Goal: Communication & Community: Answer question/provide support

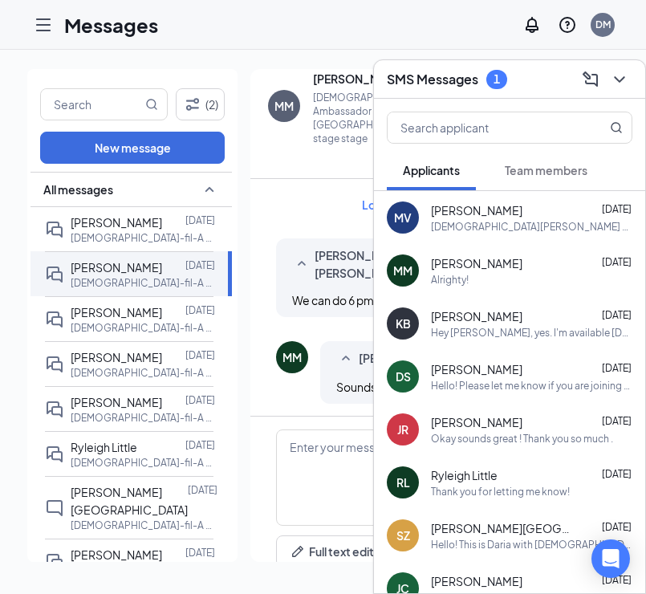
scroll to position [1079, 0]
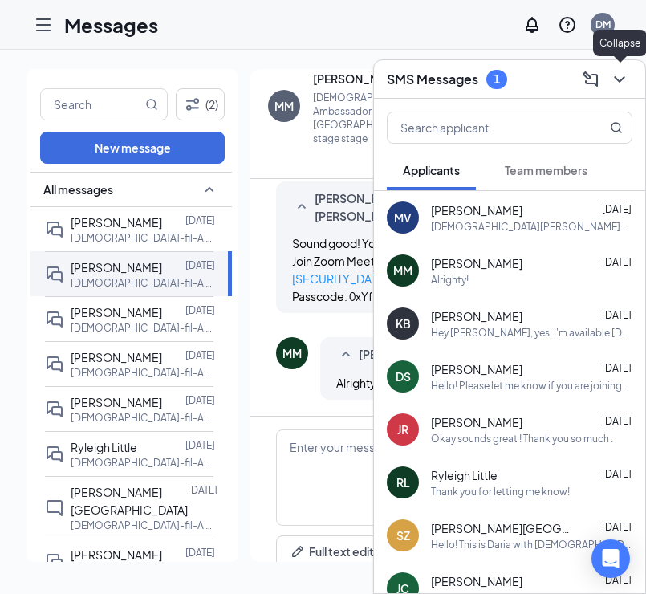
click at [626, 83] on icon "ChevronDown" at bounding box center [619, 79] width 19 height 19
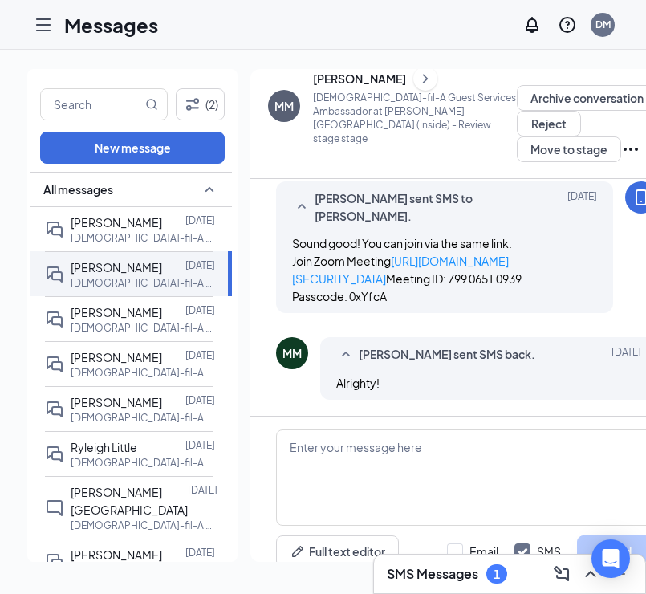
click at [433, 88] on icon "ChevronRight" at bounding box center [425, 78] width 16 height 19
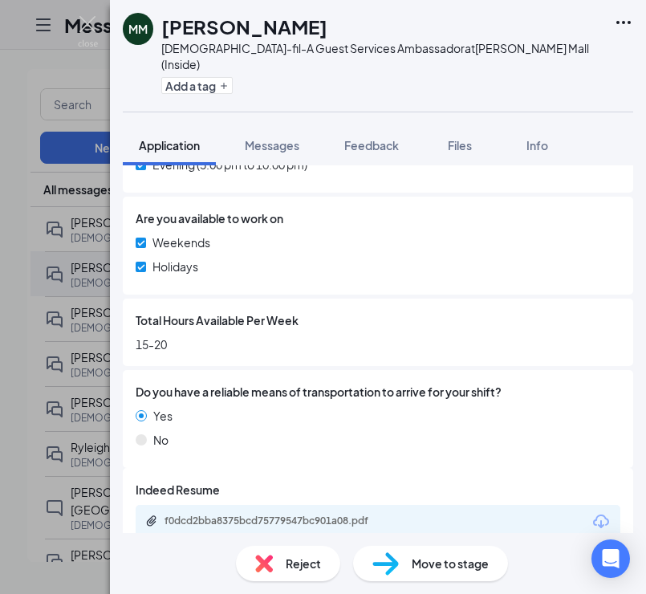
scroll to position [812, 0]
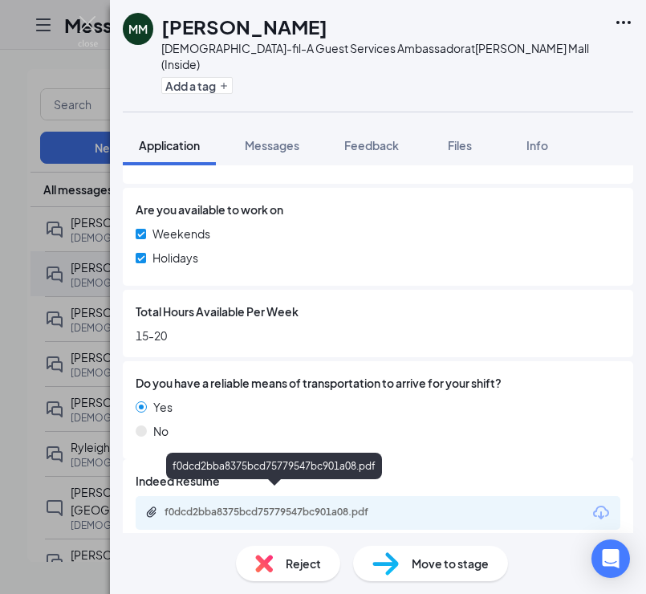
click at [302, 505] on div "f0dcd2bba8375bcd75779547bc901a08.pdf" at bounding box center [276, 511] width 225 height 13
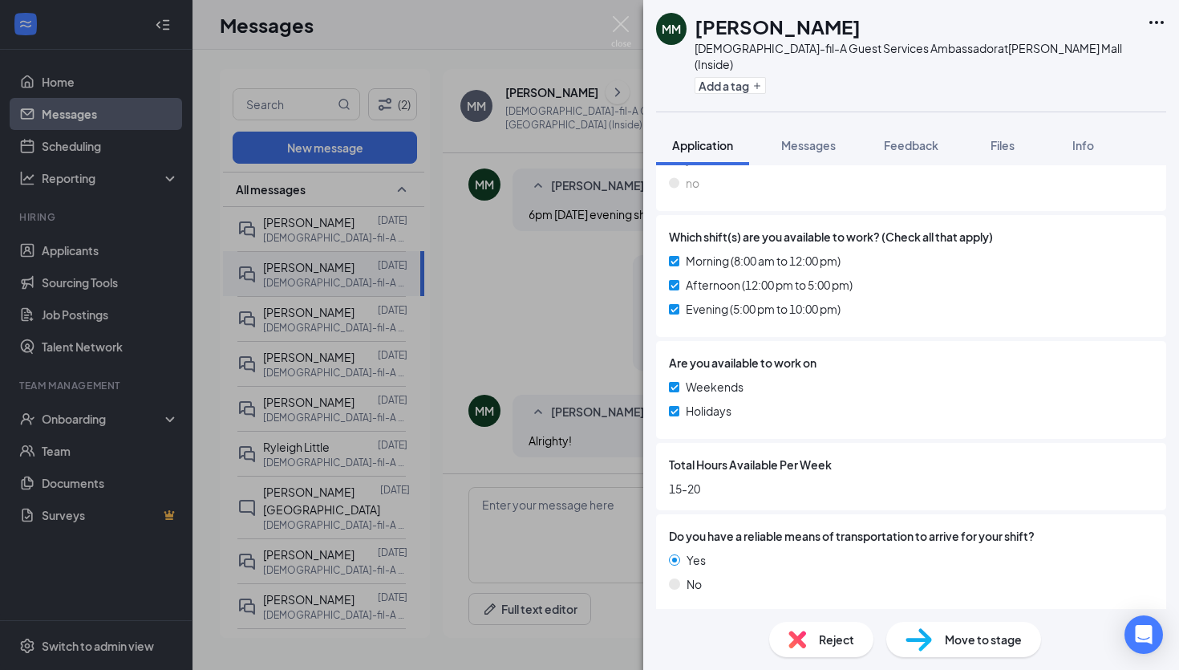
scroll to position [933, 0]
click at [623, 28] on img at bounding box center [621, 31] width 20 height 31
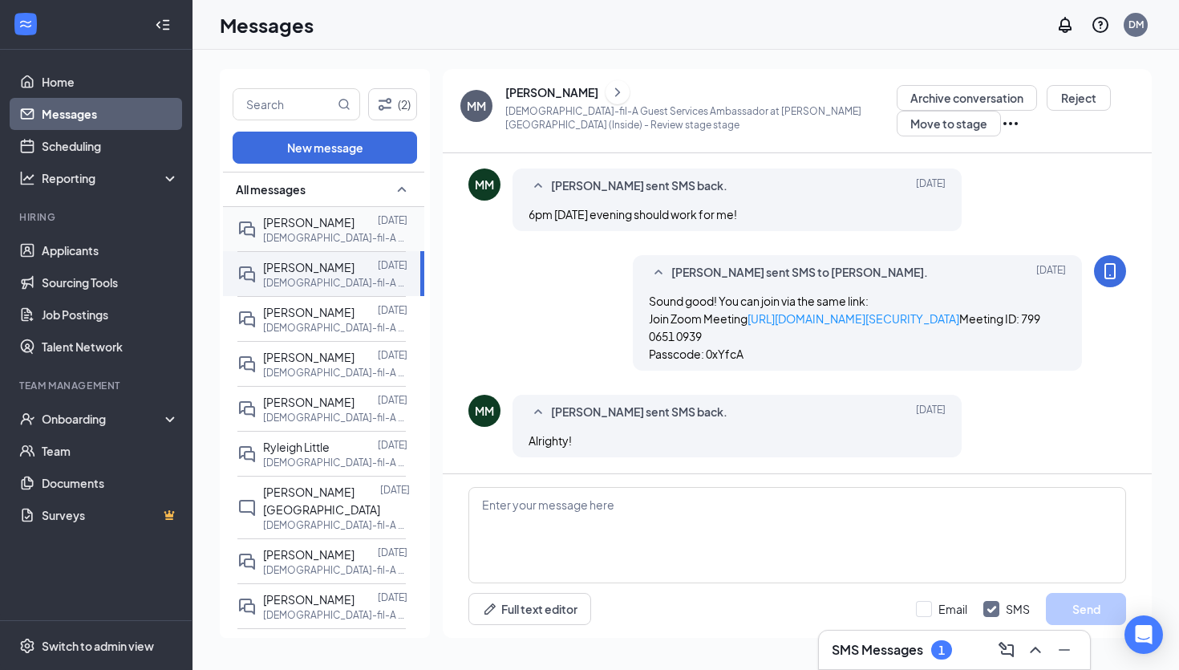
click at [331, 237] on p "[DEMOGRAPHIC_DATA]-fil-A Guest Services Ambassador at [PERSON_NAME][GEOGRAPHIC_…" at bounding box center [335, 238] width 144 height 14
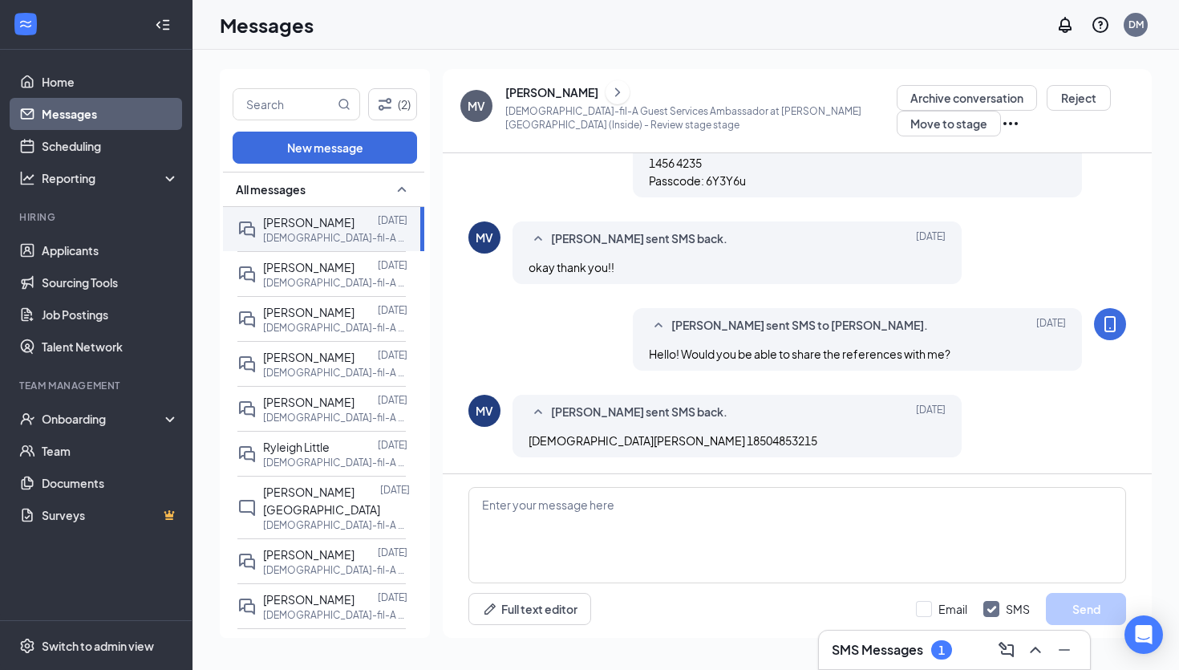
scroll to position [545, 0]
click at [638, 444] on span "[DEMOGRAPHIC_DATA][PERSON_NAME] 18504853215" at bounding box center [673, 440] width 289 height 14
click at [645, 593] on h3 "SMS Messages" at bounding box center [877, 650] width 91 height 18
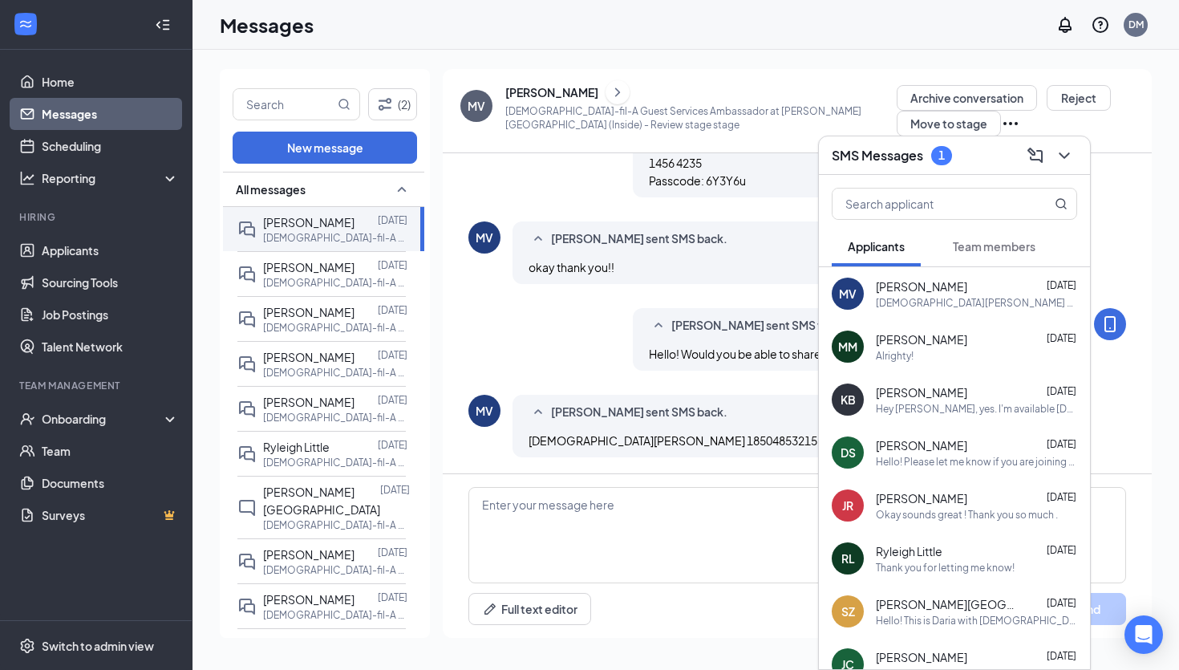
click at [645, 162] on div "1" at bounding box center [942, 155] width 21 height 19
